Goal: Information Seeking & Learning: Learn about a topic

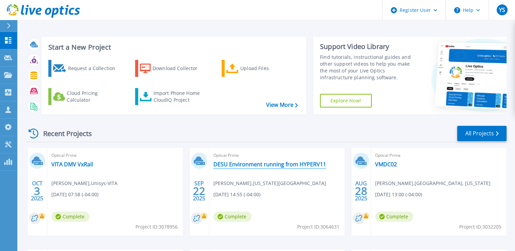
click at [239, 164] on link "DESU Environment running from HYPERV11" at bounding box center [269, 164] width 113 height 7
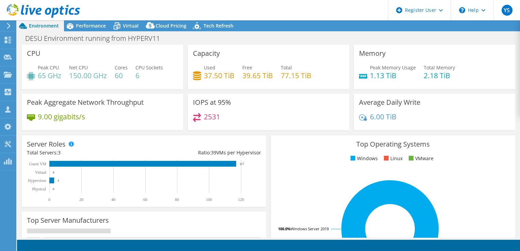
select select "USD"
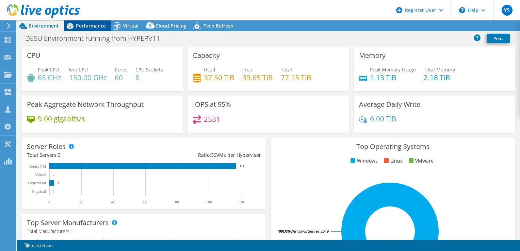
click at [88, 27] on span "Performance" at bounding box center [91, 25] width 30 height 6
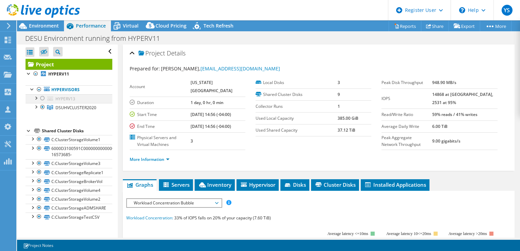
click at [36, 99] on div at bounding box center [35, 97] width 7 height 7
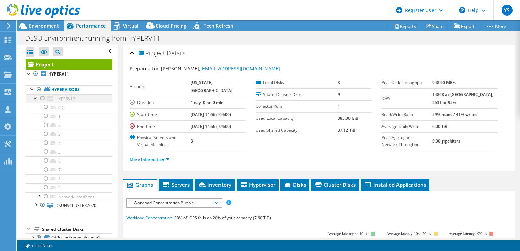
click at [33, 98] on div at bounding box center [35, 97] width 7 height 7
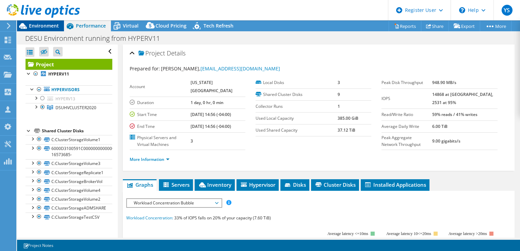
click at [41, 30] on div "Environment" at bounding box center [40, 25] width 47 height 11
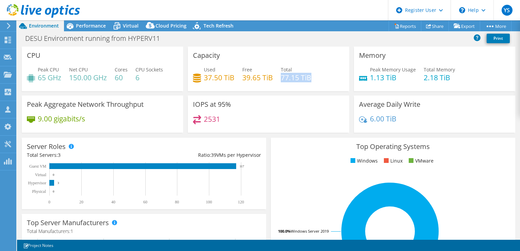
drag, startPoint x: 279, startPoint y: 80, endPoint x: 308, endPoint y: 80, distance: 28.6
click at [308, 80] on h4 "77.15 TiB" at bounding box center [296, 77] width 31 height 7
click at [131, 28] on span "Virtual" at bounding box center [131, 25] width 16 height 6
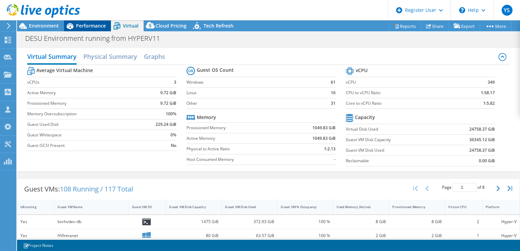
click at [95, 28] on span "Performance" at bounding box center [91, 25] width 30 height 6
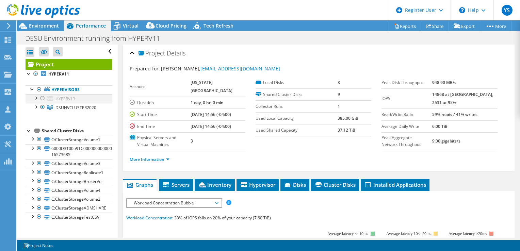
click at [36, 96] on div at bounding box center [35, 97] width 7 height 7
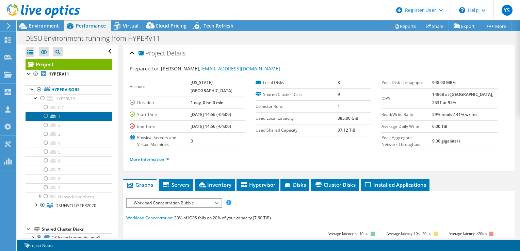
click at [67, 115] on link "1" at bounding box center [69, 116] width 87 height 9
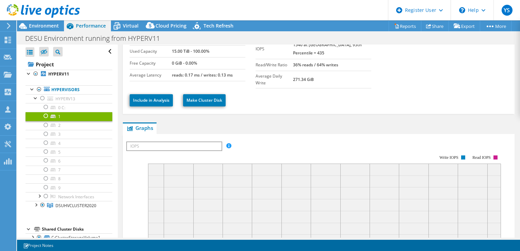
scroll to position [68, 0]
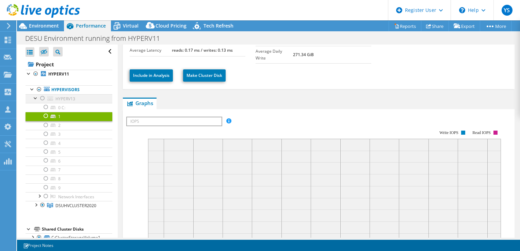
drag, startPoint x: 35, startPoint y: 95, endPoint x: 35, endPoint y: 101, distance: 5.5
click at [35, 96] on div at bounding box center [35, 97] width 7 height 7
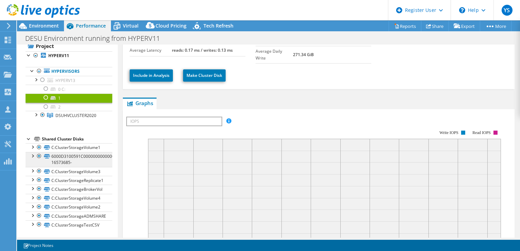
scroll to position [0, 0]
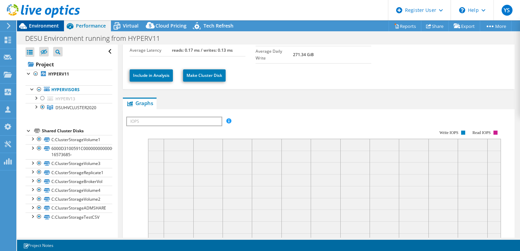
click at [46, 29] on span "Environment" at bounding box center [44, 25] width 30 height 6
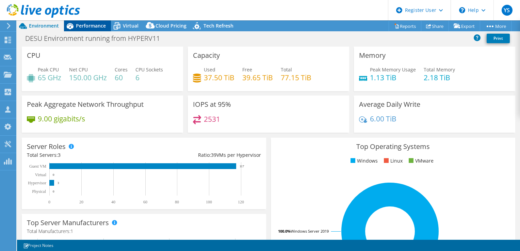
click at [72, 27] on icon at bounding box center [70, 26] width 7 height 6
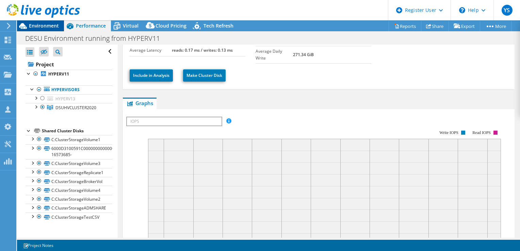
click at [52, 28] on span "Environment" at bounding box center [44, 25] width 30 height 6
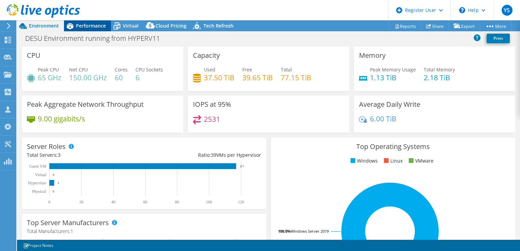
click at [73, 27] on icon at bounding box center [70, 26] width 12 height 12
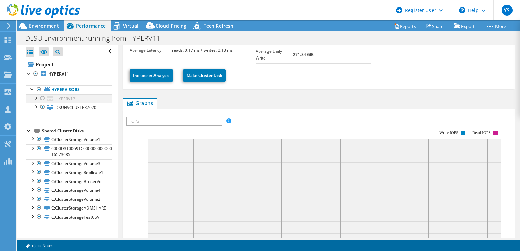
click at [36, 100] on div at bounding box center [35, 97] width 7 height 7
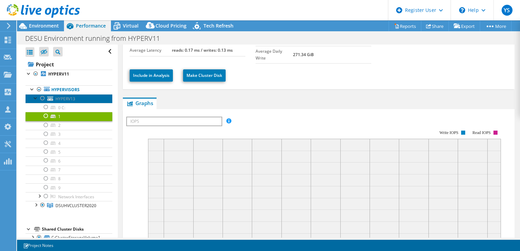
click at [37, 101] on link "HYPERV13" at bounding box center [69, 98] width 87 height 9
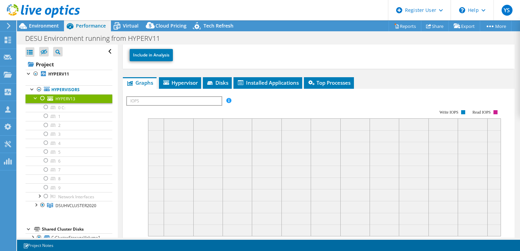
click at [35, 98] on div at bounding box center [35, 97] width 7 height 7
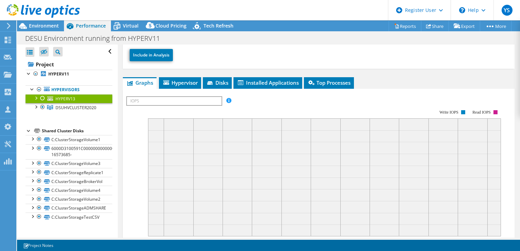
click at [34, 115] on ul "Hypervisors HYPERV13 0 C: 1" at bounding box center [69, 99] width 87 height 40
click at [36, 110] on div at bounding box center [35, 106] width 7 height 7
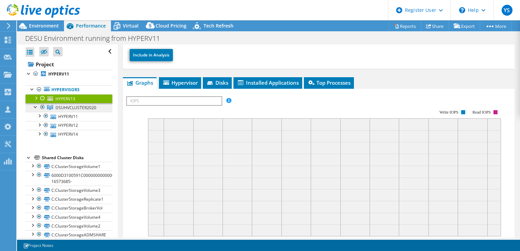
click at [36, 110] on div at bounding box center [35, 106] width 7 height 7
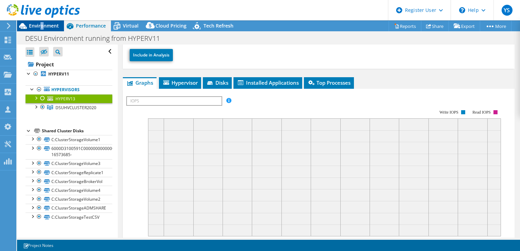
click at [43, 27] on span "Environment" at bounding box center [44, 25] width 30 height 6
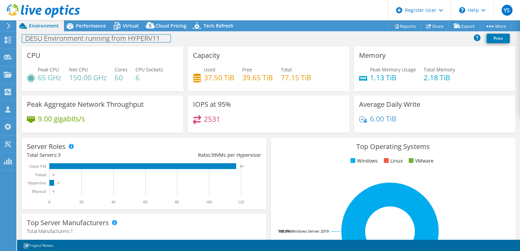
click at [170, 41] on div "DESU Environment running from HYPERV11 Print" at bounding box center [268, 38] width 503 height 13
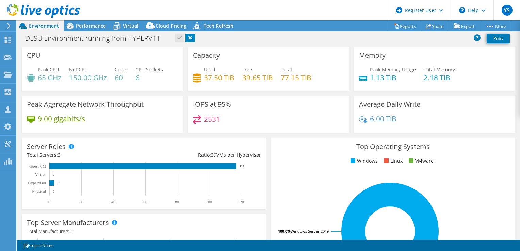
click at [226, 43] on div "DESU Environment running from HYPERV11 Print" at bounding box center [268, 38] width 503 height 13
click at [207, 39] on div "DESU Environment running from HYPERV11 Print" at bounding box center [268, 38] width 503 height 13
click at [188, 40] on link at bounding box center [190, 38] width 10 height 9
click at [92, 29] on span "Performance" at bounding box center [91, 25] width 30 height 6
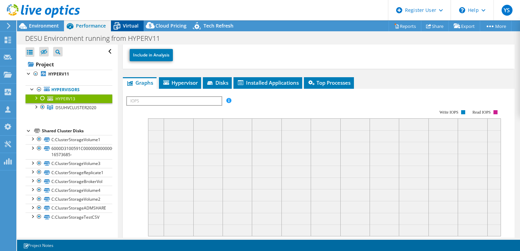
click at [132, 26] on span "Virtual" at bounding box center [131, 25] width 16 height 6
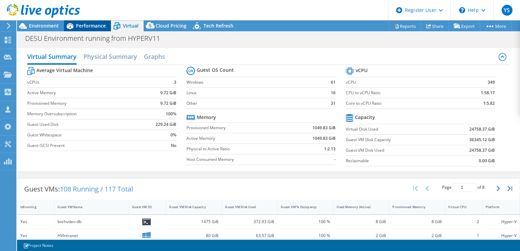
click at [71, 28] on icon at bounding box center [70, 26] width 7 height 6
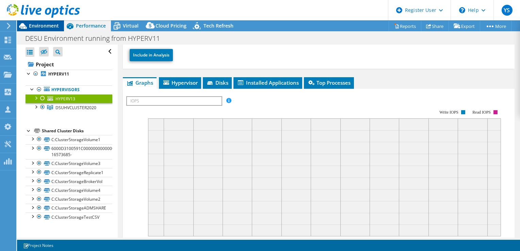
click at [60, 28] on div "Environment" at bounding box center [40, 25] width 47 height 11
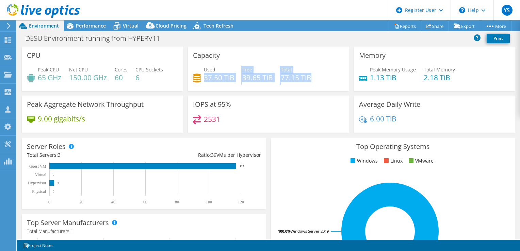
drag, startPoint x: 207, startPoint y: 79, endPoint x: 310, endPoint y: 81, distance: 103.4
click at [311, 81] on div "Used 37.50 TiB Free 39.65 TiB Total 77.15 TiB" at bounding box center [268, 77] width 151 height 22
click at [230, 41] on div "DESU Environment running from HYPERV11 Print" at bounding box center [268, 38] width 503 height 13
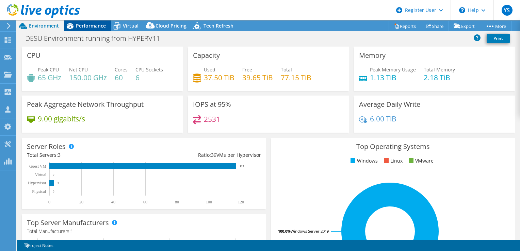
click at [94, 26] on span "Performance" at bounding box center [91, 25] width 30 height 6
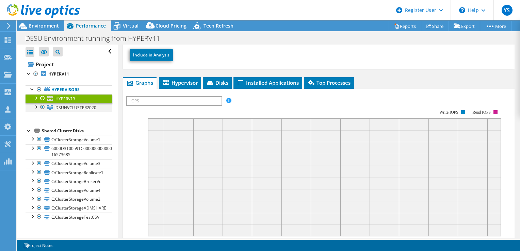
click at [36, 107] on div at bounding box center [35, 106] width 7 height 7
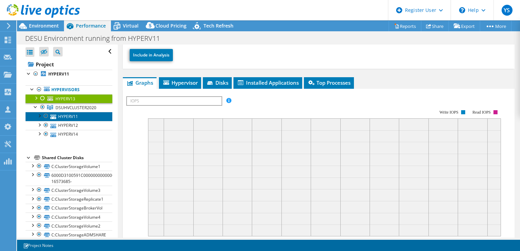
click at [78, 117] on link "HYPERV11" at bounding box center [69, 116] width 87 height 9
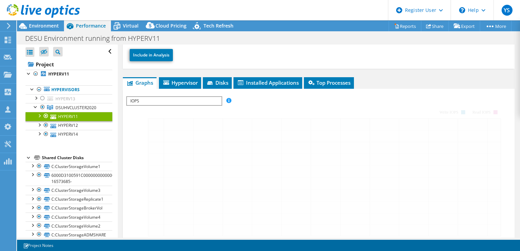
click at [37, 116] on div at bounding box center [39, 115] width 7 height 7
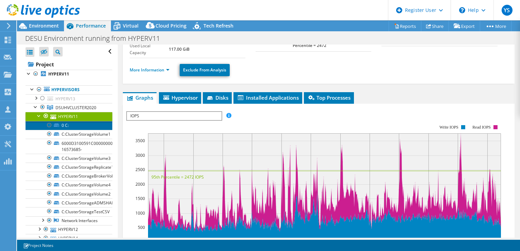
click at [78, 127] on link "0 C:" at bounding box center [69, 125] width 87 height 9
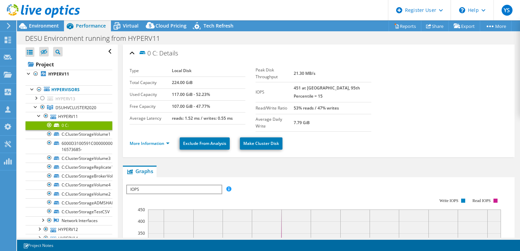
scroll to position [68, 0]
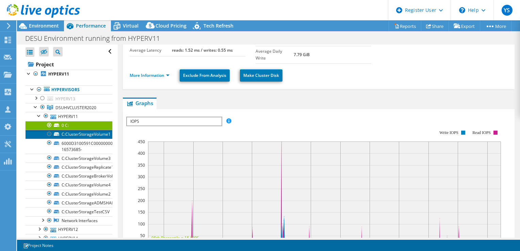
click at [74, 136] on link "C:ClusterStorageVolume1" at bounding box center [69, 134] width 87 height 9
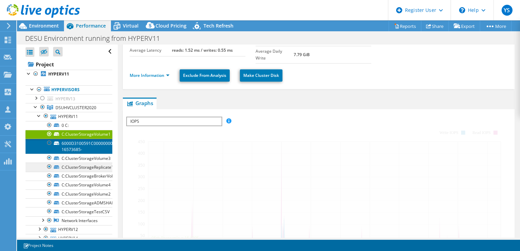
drag, startPoint x: 82, startPoint y: 152, endPoint x: 83, endPoint y: 165, distance: 13.0
click at [82, 152] on link "6000D3100591C0000000000000000004-16573685-" at bounding box center [69, 146] width 87 height 15
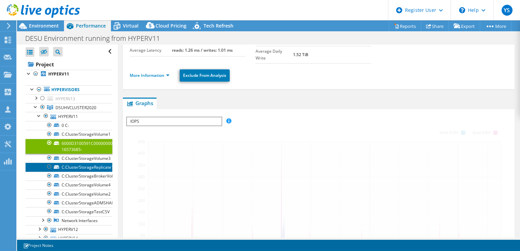
click at [83, 169] on link "C:ClusterStorageReplicate1" at bounding box center [69, 167] width 87 height 9
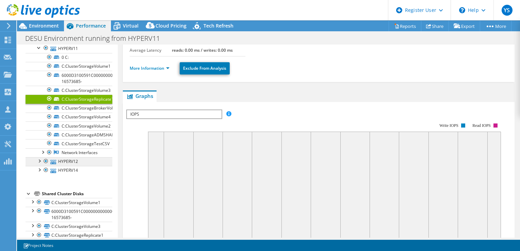
scroll to position [0, 0]
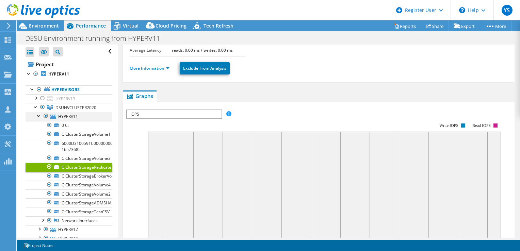
click at [38, 116] on div at bounding box center [39, 115] width 7 height 7
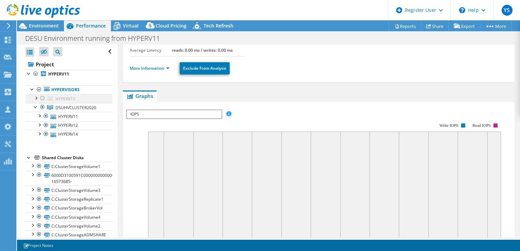
click at [35, 100] on div at bounding box center [35, 97] width 7 height 7
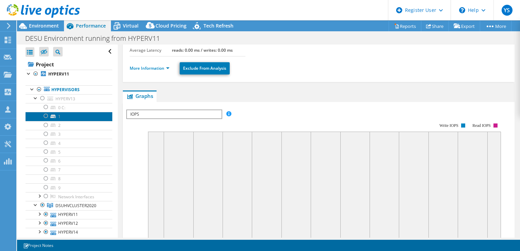
click at [71, 118] on link "1" at bounding box center [69, 116] width 87 height 9
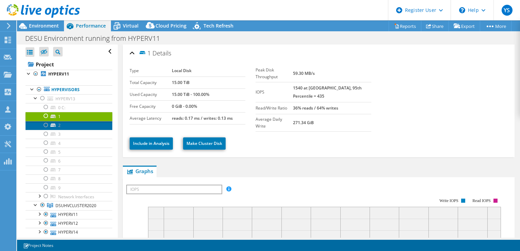
click at [72, 126] on link "2" at bounding box center [69, 125] width 87 height 9
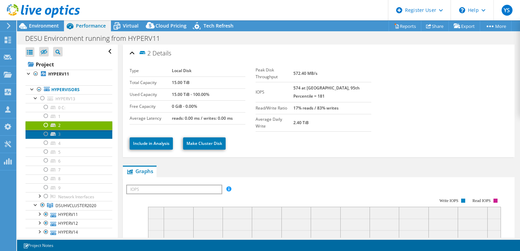
click at [72, 136] on link "3" at bounding box center [69, 134] width 87 height 9
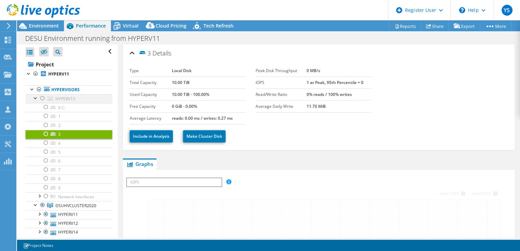
click at [35, 99] on div at bounding box center [35, 97] width 7 height 7
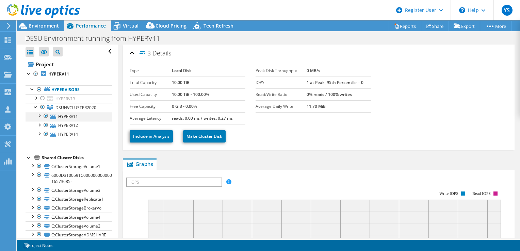
click at [39, 115] on div at bounding box center [39, 115] width 7 height 7
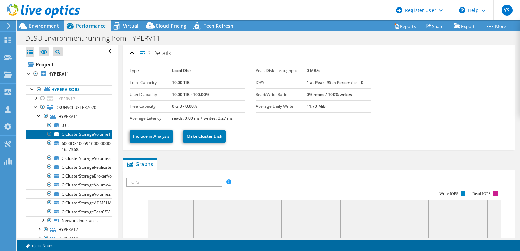
click at [75, 135] on link "C:ClusterStorageVolume1" at bounding box center [69, 134] width 87 height 9
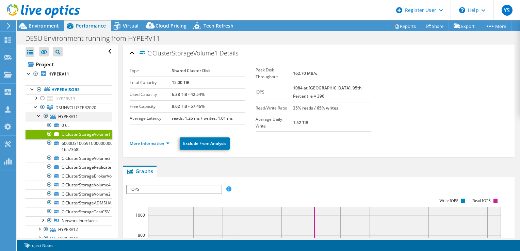
click at [37, 115] on div at bounding box center [39, 115] width 7 height 7
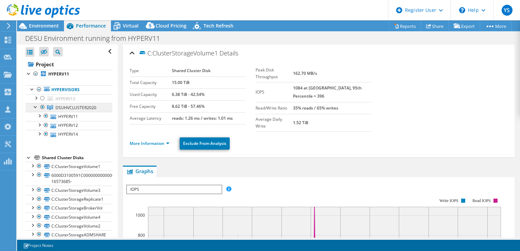
click at [31, 107] on link "DSUHVCLUSTER2020" at bounding box center [69, 107] width 87 height 9
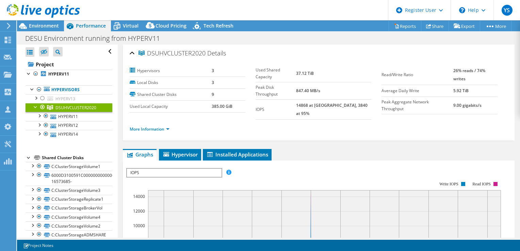
click at [33, 146] on div "Project HYPERV11 Hypervisors HYPERV13" at bounding box center [69, 153] width 87 height 189
click at [34, 21] on div at bounding box center [40, 11] width 80 height 23
click at [40, 27] on span "Environment" at bounding box center [44, 25] width 30 height 6
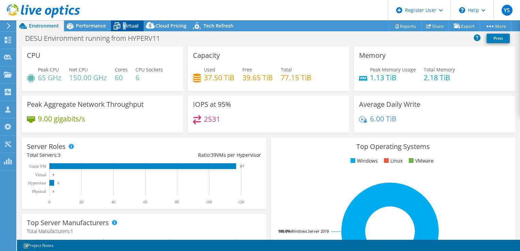
click at [124, 24] on span "Virtual" at bounding box center [131, 25] width 16 height 6
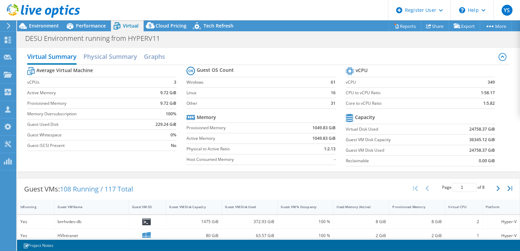
click at [302, 184] on div "Guest VMs: 108 Running / 117 Total Page 1 of 8 5 rows 10 rows 20 rows 25 rows 5…" at bounding box center [268, 189] width 502 height 21
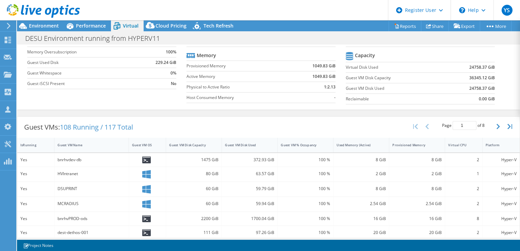
scroll to position [121, 0]
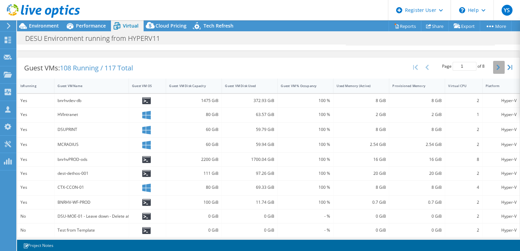
click at [493, 66] on button "button" at bounding box center [499, 67] width 12 height 13
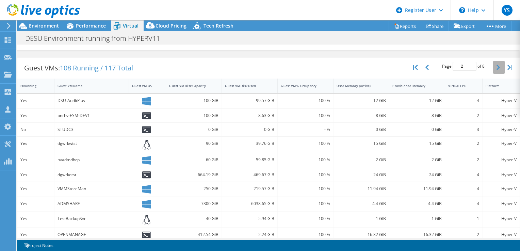
click at [493, 66] on button "button" at bounding box center [499, 67] width 12 height 13
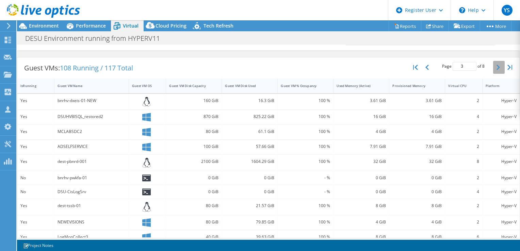
click at [493, 66] on button "button" at bounding box center [499, 67] width 12 height 13
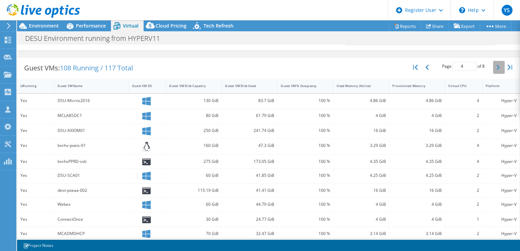
click at [493, 66] on button "button" at bounding box center [499, 67] width 12 height 13
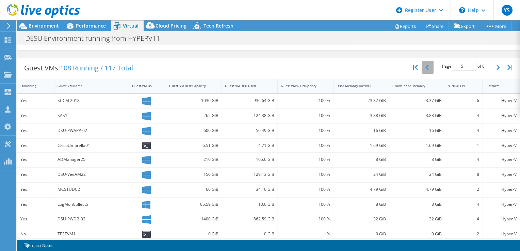
click at [424, 66] on button "button" at bounding box center [428, 67] width 12 height 13
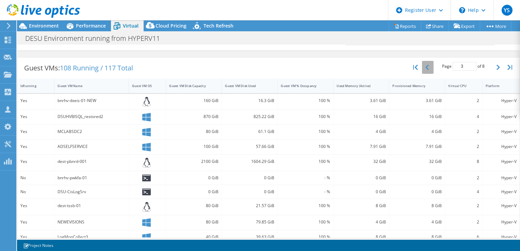
click at [424, 66] on button "button" at bounding box center [428, 67] width 12 height 13
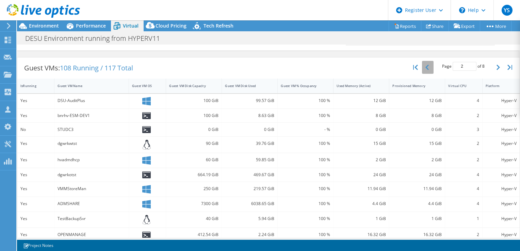
click at [424, 66] on button "button" at bounding box center [428, 67] width 12 height 13
type input "1"
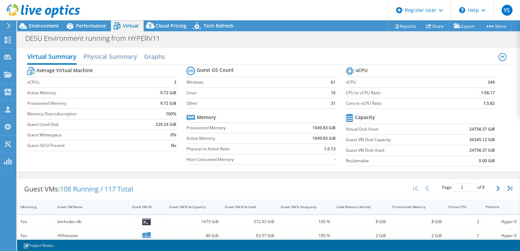
scroll to position [0, 0]
click at [84, 29] on span "Performance" at bounding box center [91, 25] width 30 height 6
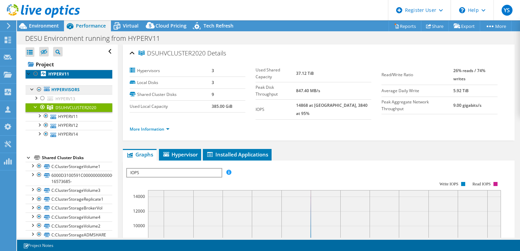
drag, startPoint x: 73, startPoint y: 73, endPoint x: 105, endPoint y: 93, distance: 37.2
click at [73, 73] on link "HYPERV11" at bounding box center [69, 74] width 87 height 9
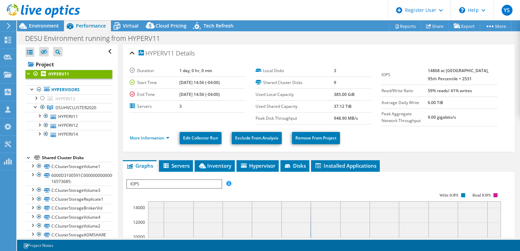
click at [150, 184] on span "IOPS" at bounding box center [174, 184] width 94 height 8
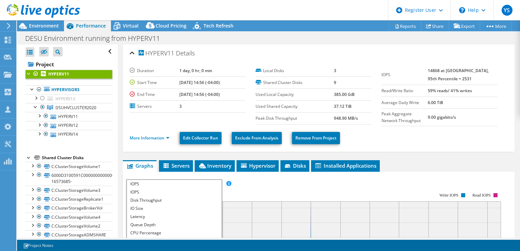
click at [150, 184] on span "IOPS" at bounding box center [174, 184] width 94 height 8
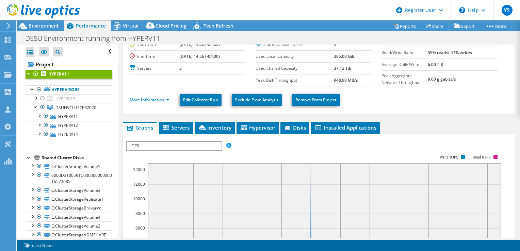
scroll to position [102, 0]
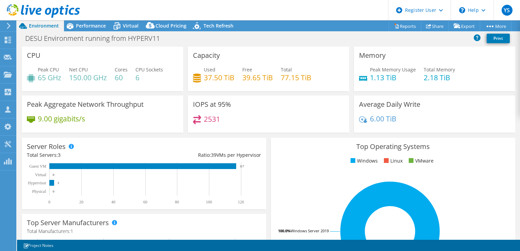
select select "USD"
